Goal: Task Accomplishment & Management: Manage account settings

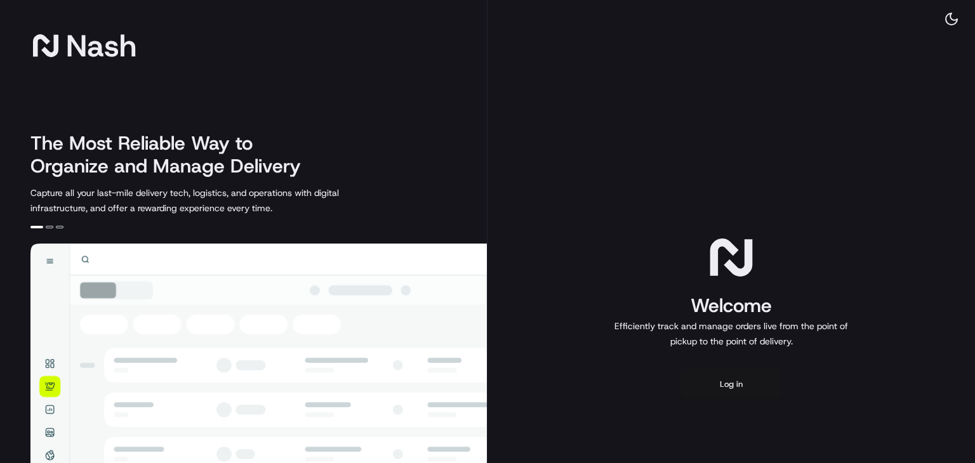
click at [740, 383] on button "Log in" at bounding box center [731, 384] width 102 height 30
